Goal: Register for event/course

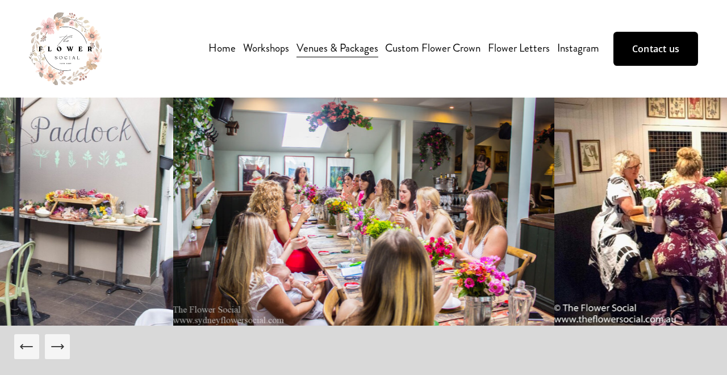
click at [286, 71] on img at bounding box center [363, 192] width 381 height 267
click at [220, 76] on img at bounding box center [363, 192] width 381 height 267
click at [245, 65] on img at bounding box center [363, 192] width 381 height 267
click at [338, 39] on link "Venues & Packages" at bounding box center [337, 48] width 82 height 19
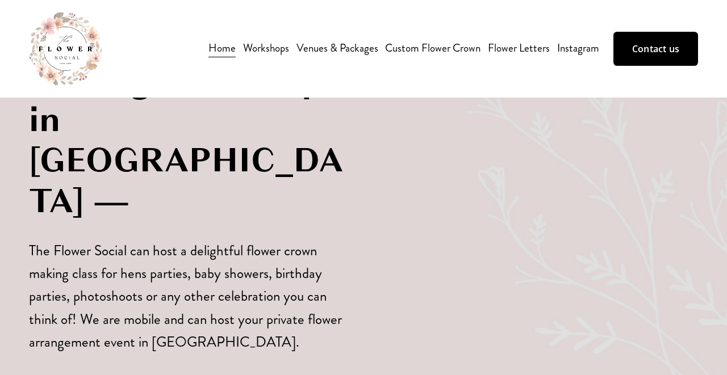
click at [351, 39] on link "Venues & Packages" at bounding box center [337, 48] width 82 height 19
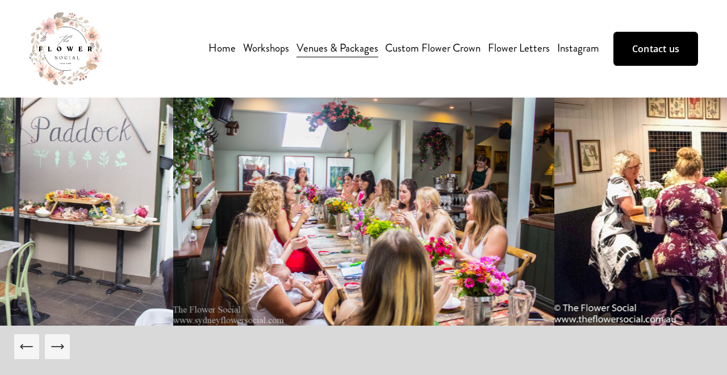
click at [267, 40] on span "Workshops" at bounding box center [266, 49] width 46 height 18
click at [0, 0] on span "Flower Arrangement Workshop" at bounding box center [0, 0] width 0 height 0
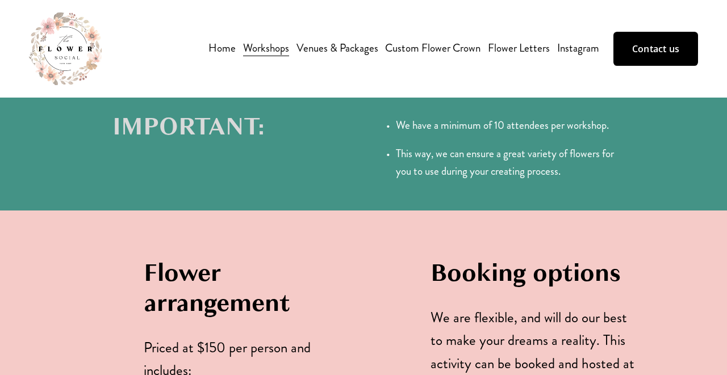
scroll to position [768, 0]
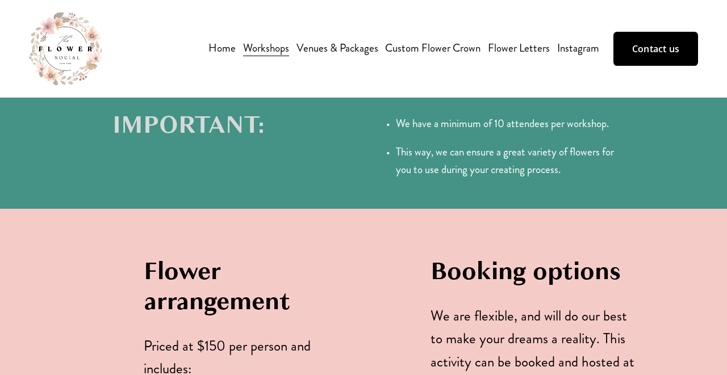
click at [436, 119] on p "We have a minimum of 10 attendees per workshop." at bounding box center [505, 124] width 219 height 18
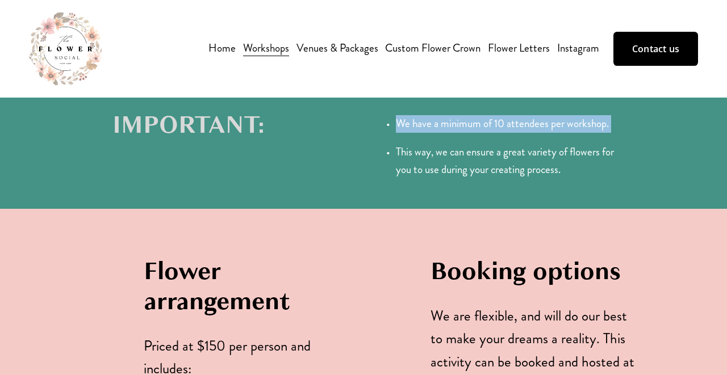
click at [436, 119] on p "We have a minimum of 10 attendees per workshop." at bounding box center [505, 124] width 219 height 18
copy p "We have a minimum of 10 attendees per workshop."
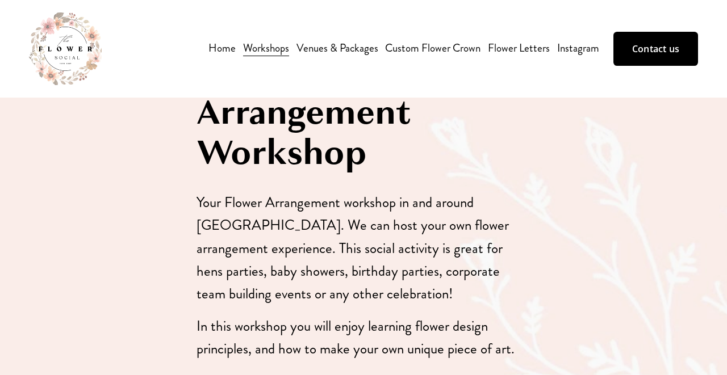
scroll to position [0, 0]
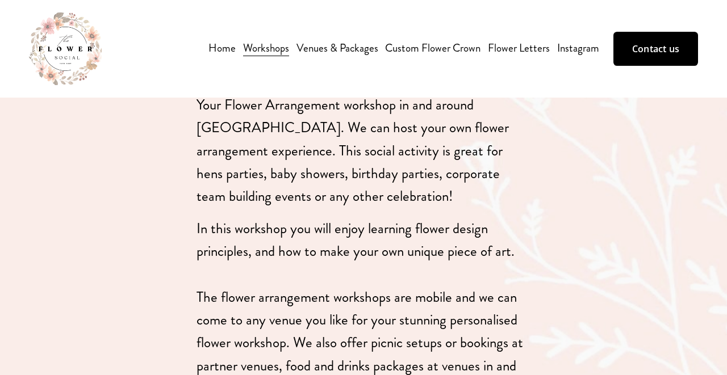
scroll to position [220, 0]
